Goal: Find specific page/section: Find specific page/section

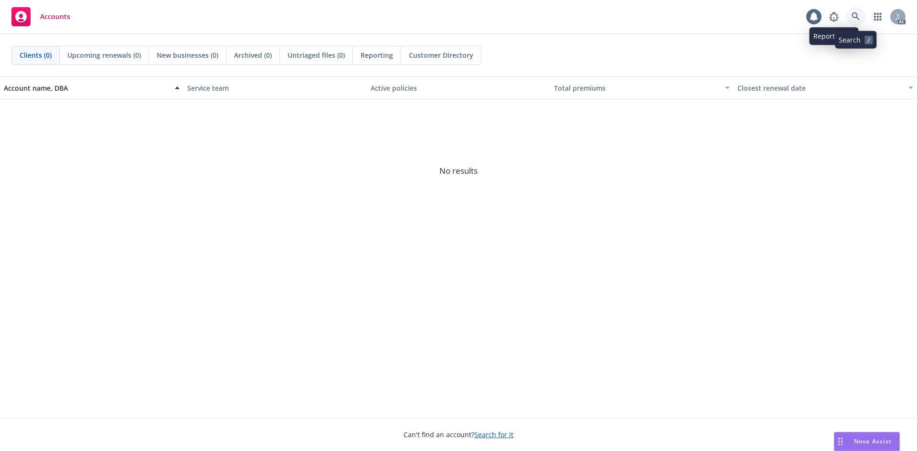
click at [849, 15] on link at bounding box center [855, 16] width 19 height 19
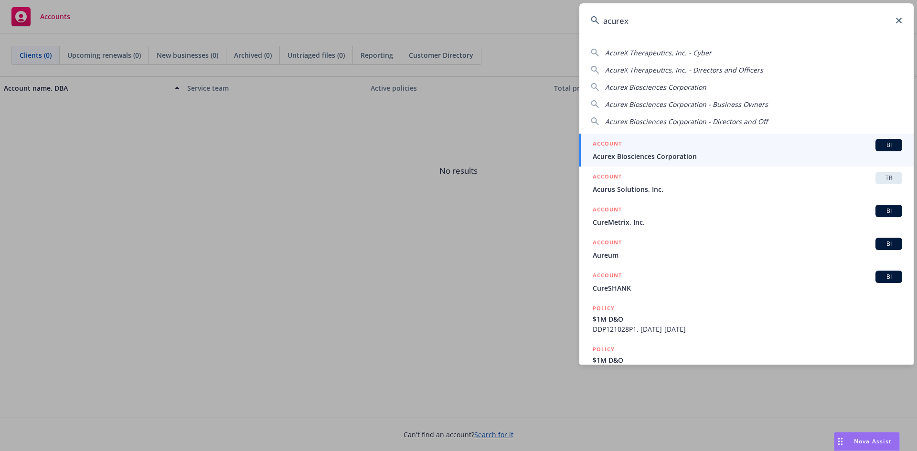
type input "acurex"
click at [673, 144] on div "ACCOUNT BI" at bounding box center [746, 145] width 309 height 12
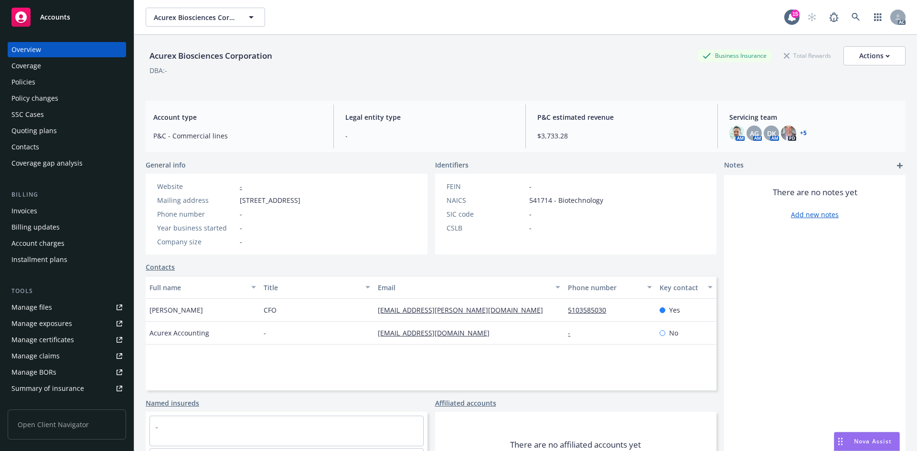
click at [50, 209] on div "Invoices" at bounding box center [66, 210] width 111 height 15
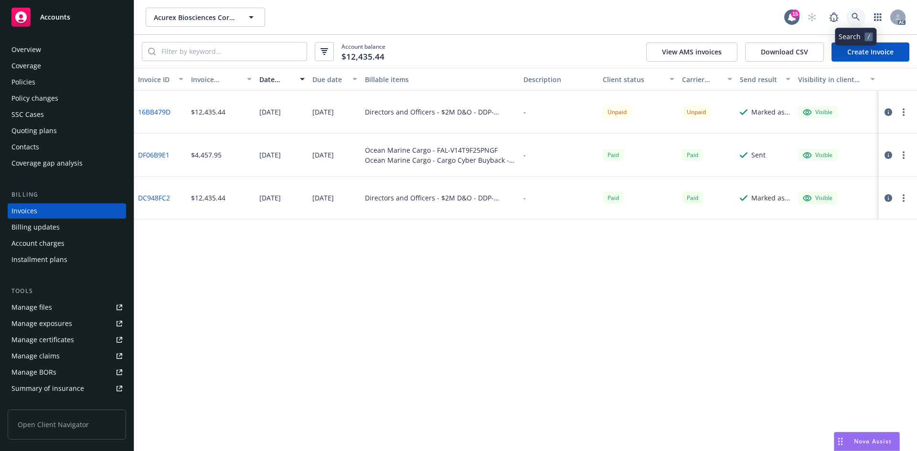
click at [854, 21] on icon at bounding box center [855, 17] width 9 height 9
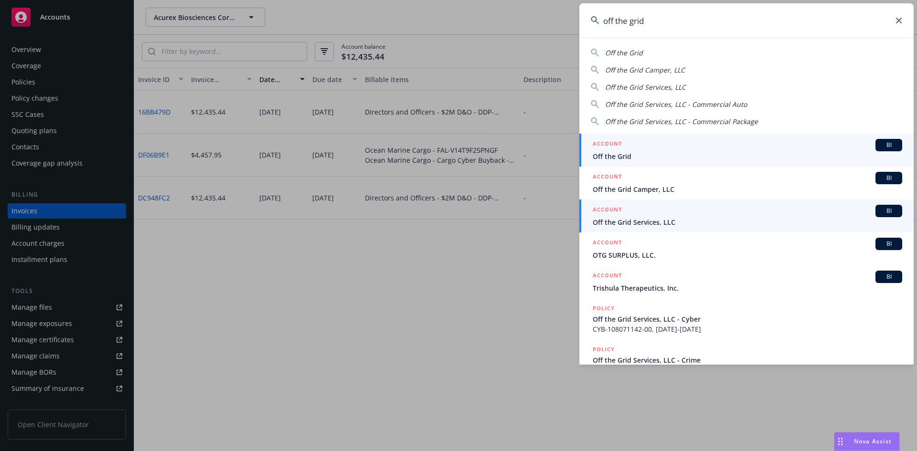
type input "off the grid"
click at [654, 221] on span "Off the Grid Services, LLC" at bounding box center [746, 222] width 309 height 10
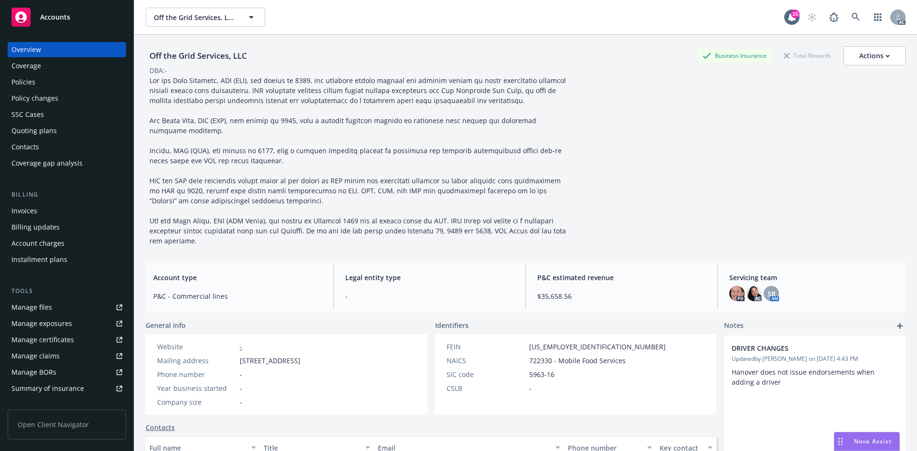
click at [68, 209] on div "Invoices" at bounding box center [66, 210] width 111 height 15
